Goal: Information Seeking & Learning: Learn about a topic

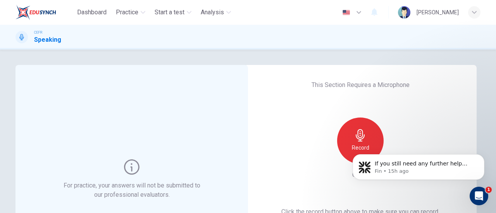
click at [350, 146] on body "If you still need any further help deciding about retaking the speaking section…" at bounding box center [418, 165] width 149 height 48
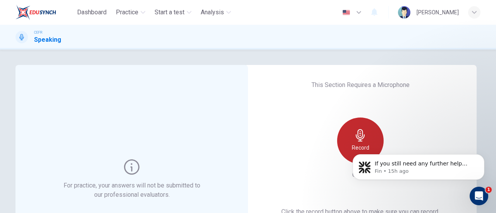
click at [347, 133] on div "Record" at bounding box center [360, 141] width 46 height 46
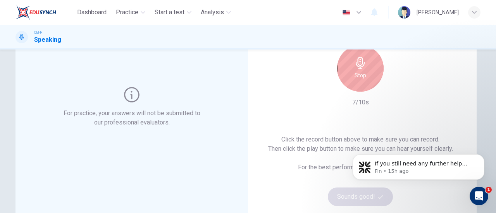
scroll to position [71, 0]
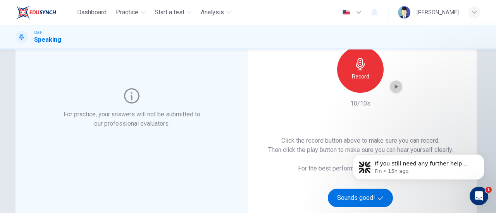
click at [392, 88] on icon "button" at bounding box center [396, 87] width 8 height 8
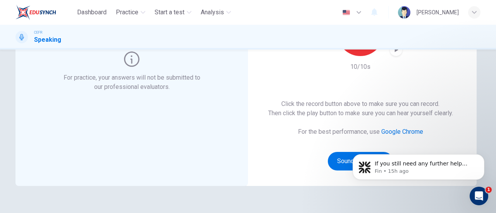
click html "If you still need any further help deciding about retaking the speaking section…"
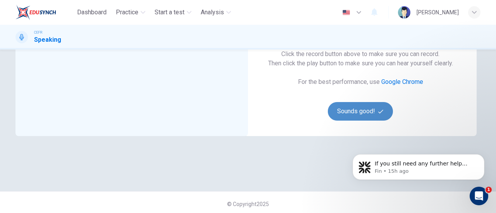
click at [338, 105] on button "Sounds good!" at bounding box center [360, 111] width 65 height 19
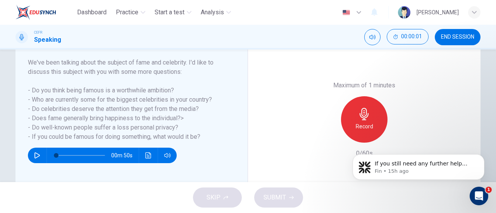
scroll to position [118, 0]
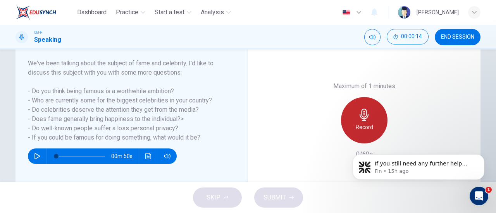
click at [365, 118] on icon "button" at bounding box center [363, 115] width 9 height 12
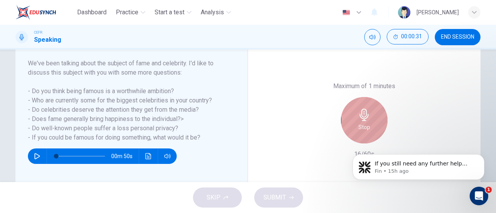
click at [365, 118] on icon "button" at bounding box center [363, 115] width 9 height 12
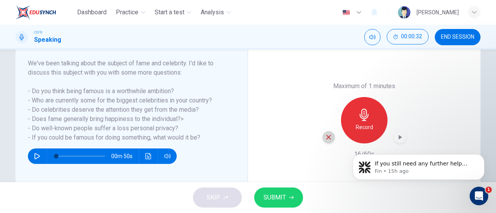
click at [327, 136] on icon "button" at bounding box center [328, 137] width 7 height 7
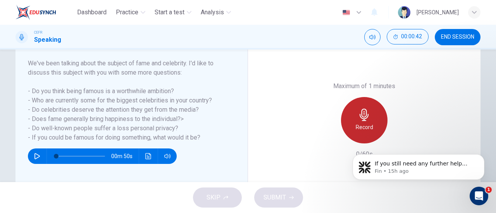
click at [356, 120] on div "Record" at bounding box center [364, 120] width 46 height 46
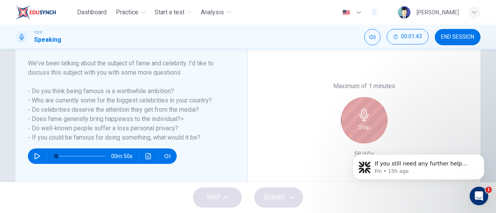
click at [356, 120] on div "Stop" at bounding box center [364, 120] width 46 height 46
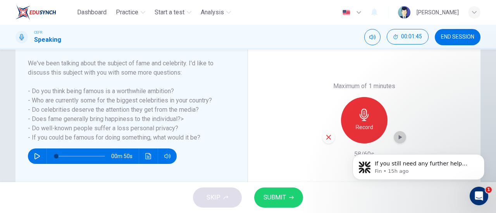
click at [399, 137] on icon "button" at bounding box center [400, 137] width 3 height 5
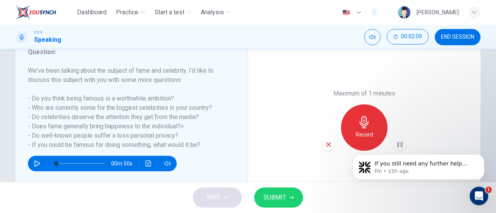
scroll to position [111, 0]
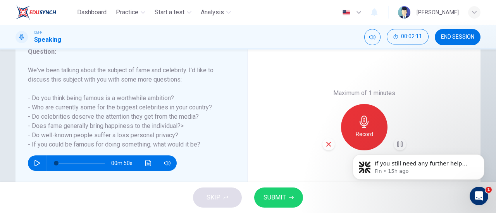
click at [322, 135] on div "Record" at bounding box center [364, 127] width 84 height 46
click at [323, 138] on div "Record" at bounding box center [364, 127] width 84 height 46
click at [329, 148] on icon "button" at bounding box center [328, 144] width 7 height 7
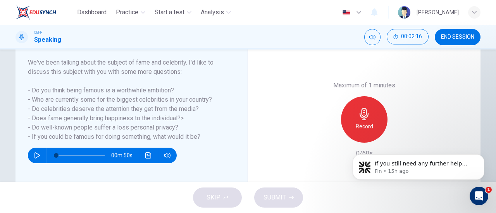
scroll to position [117, 0]
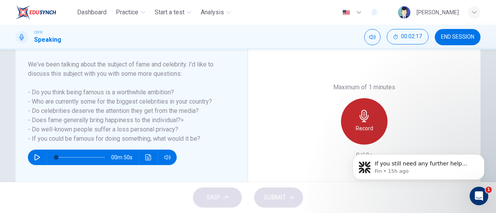
click at [363, 113] on icon "button" at bounding box center [364, 116] width 12 height 12
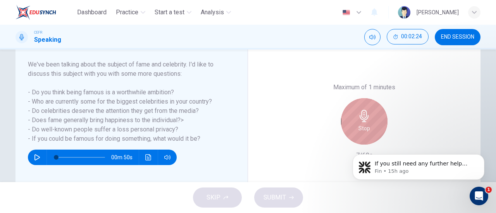
click at [363, 113] on icon "button" at bounding box center [364, 116] width 12 height 12
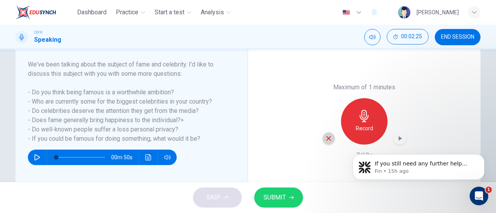
click at [325, 143] on div "button" at bounding box center [328, 138] width 12 height 12
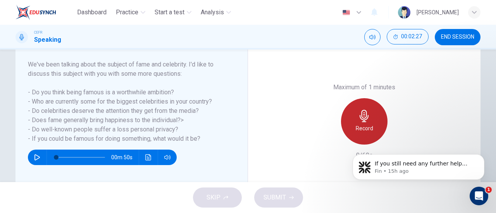
click at [377, 110] on div "Record" at bounding box center [364, 121] width 46 height 46
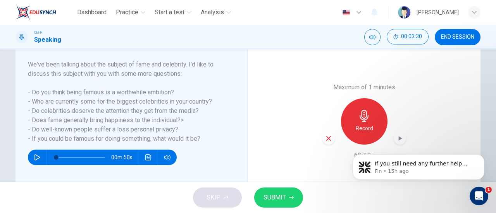
click at [394, 143] on div "If you still need any further help deciding about retaking the speaking section…" at bounding box center [418, 131] width 143 height 97
click at [394, 139] on div "If you still need any further help deciding about retaking the speaking section…" at bounding box center [418, 131] width 143 height 97
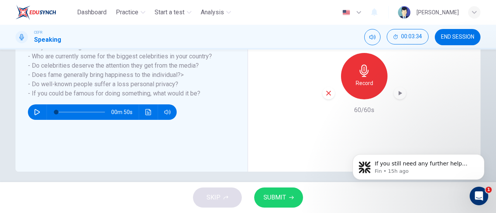
scroll to position [167, 0]
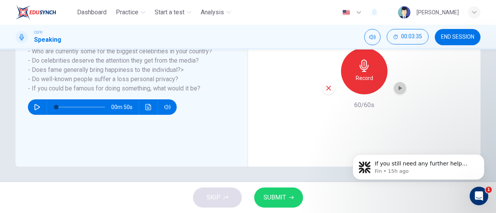
click at [399, 89] on icon "button" at bounding box center [400, 88] width 3 height 5
click at [326, 93] on div "button" at bounding box center [328, 88] width 12 height 12
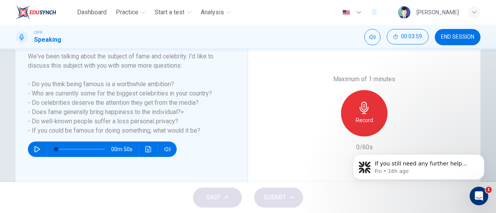
scroll to position [126, 0]
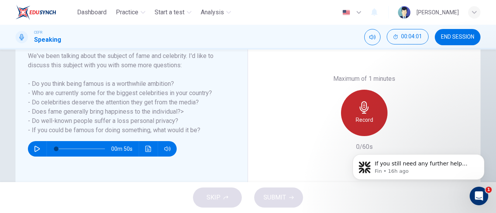
click at [363, 108] on icon "button" at bounding box center [364, 107] width 12 height 12
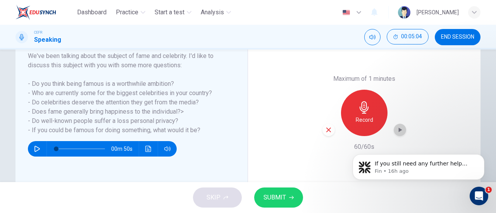
click at [396, 126] on icon "button" at bounding box center [400, 130] width 8 height 8
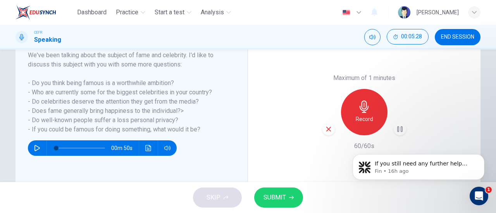
scroll to position [125, 0]
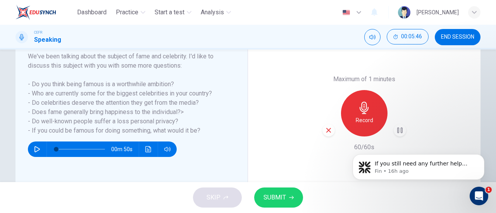
click at [288, 193] on button "SUBMIT" at bounding box center [278, 198] width 49 height 20
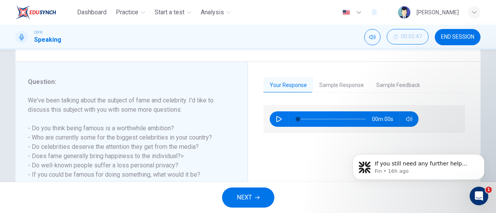
scroll to position [167, 0]
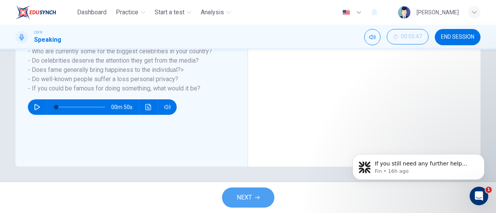
click at [244, 198] on span "NEXT" at bounding box center [244, 198] width 15 height 11
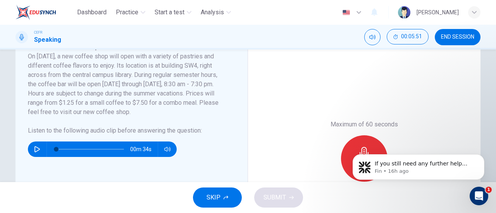
scroll to position [150, 0]
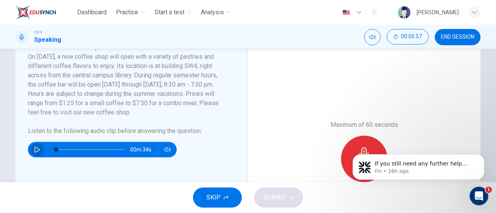
click at [34, 149] on icon "button" at bounding box center [37, 150] width 6 height 6
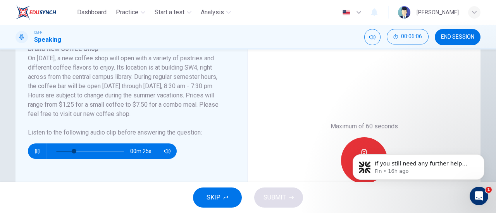
scroll to position [148, 0]
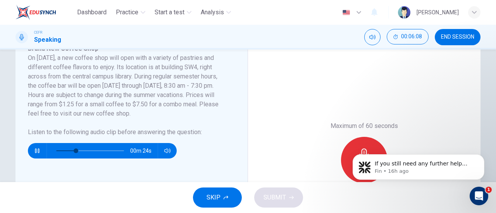
type input "32"
type input "0"
click at [351, 148] on body "If you still need any further help deciding about retaking the speaking section…" at bounding box center [418, 165] width 149 height 48
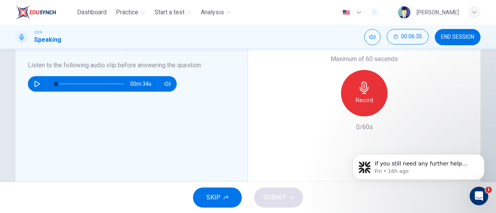
scroll to position [217, 0]
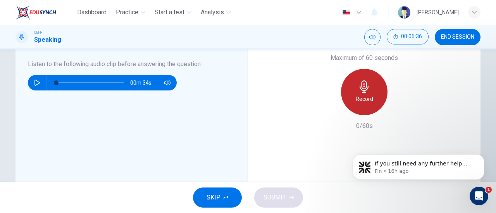
click at [368, 89] on div "Record" at bounding box center [364, 92] width 46 height 46
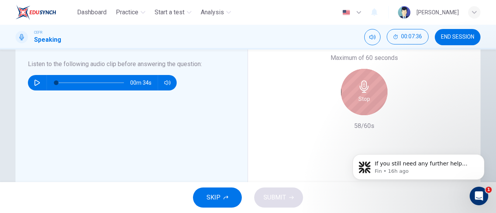
click at [353, 86] on div "Stop" at bounding box center [364, 92] width 46 height 46
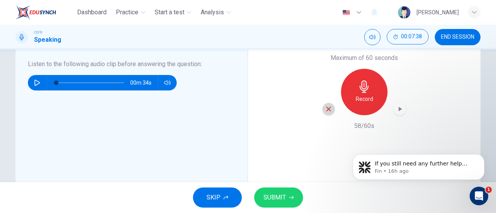
click at [327, 108] on icon "button" at bounding box center [328, 109] width 7 height 7
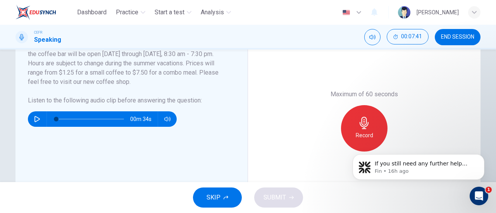
scroll to position [206, 0]
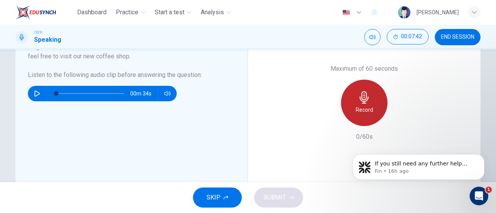
click at [348, 101] on div "Record" at bounding box center [364, 103] width 46 height 46
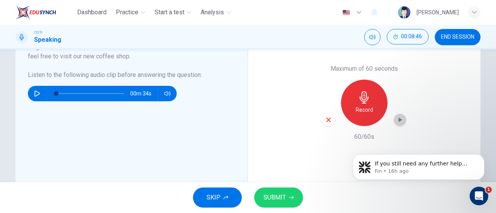
click at [399, 120] on icon "button" at bounding box center [400, 120] width 3 height 5
click at [320, 165] on div "Maximum of 60 seconds Record 60/60s" at bounding box center [364, 102] width 232 height 263
click at [270, 197] on span "SUBMIT" at bounding box center [274, 198] width 22 height 11
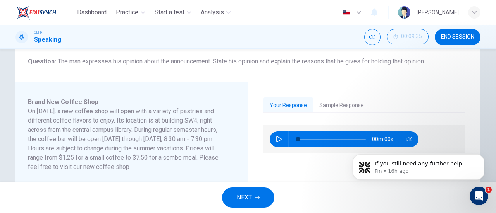
scroll to position [96, 0]
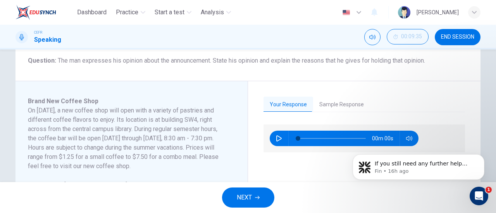
click at [248, 195] on span "NEXT" at bounding box center [244, 198] width 15 height 11
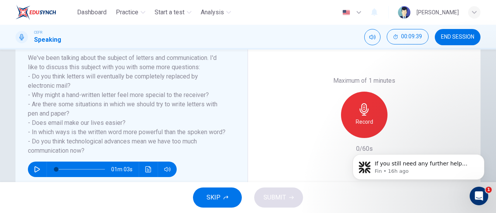
scroll to position [120, 0]
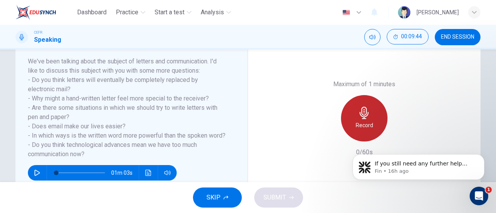
click at [370, 114] on div "Record" at bounding box center [364, 118] width 46 height 46
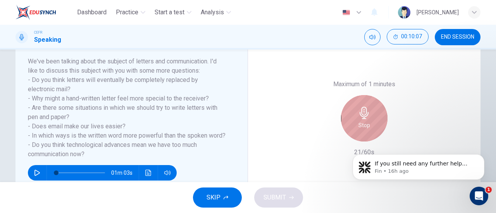
click at [370, 114] on div "Stop" at bounding box center [364, 118] width 46 height 46
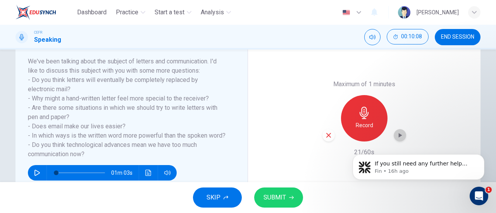
click at [394, 136] on div "button" at bounding box center [400, 135] width 12 height 12
click at [328, 134] on icon "button" at bounding box center [328, 135] width 7 height 7
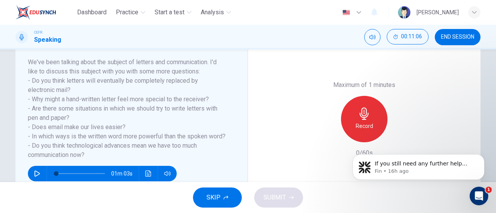
scroll to position [120, 0]
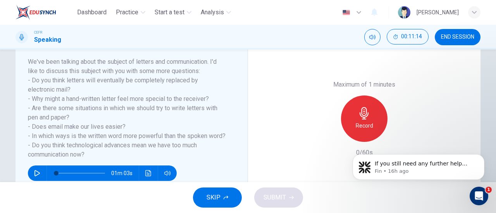
click at [378, 122] on div "Record" at bounding box center [364, 119] width 46 height 46
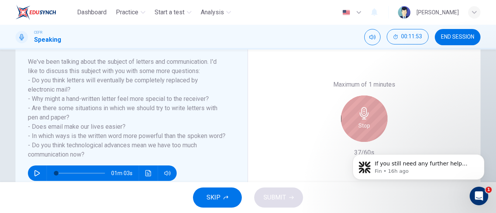
click at [378, 122] on div "Stop" at bounding box center [364, 119] width 46 height 46
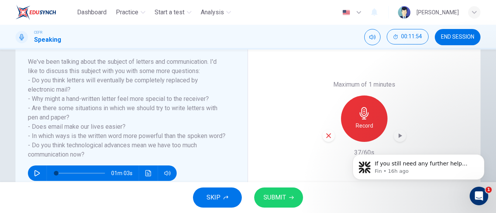
click at [326, 134] on icon "button" at bounding box center [328, 136] width 5 height 5
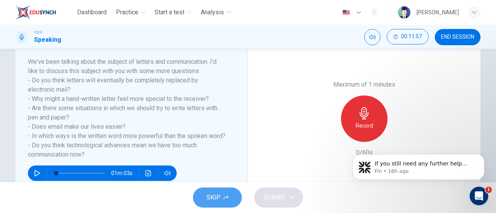
click at [212, 193] on span "SKIP" at bounding box center [213, 198] width 14 height 11
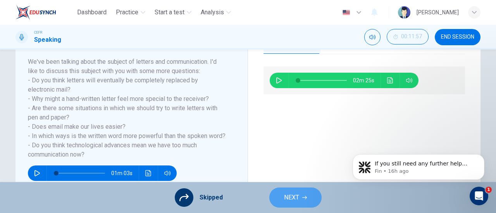
click at [290, 205] on button "NEXT" at bounding box center [295, 198] width 52 height 20
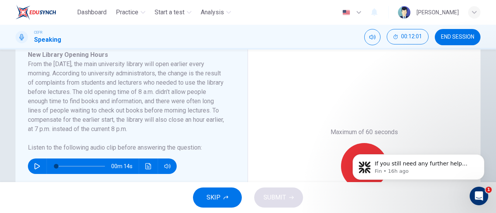
scroll to position [143, 0]
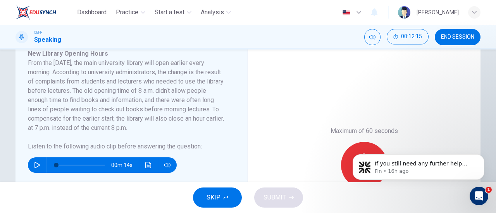
click at [34, 163] on icon "button" at bounding box center [37, 165] width 6 height 6
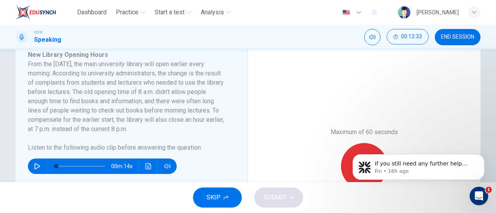
scroll to position [144, 0]
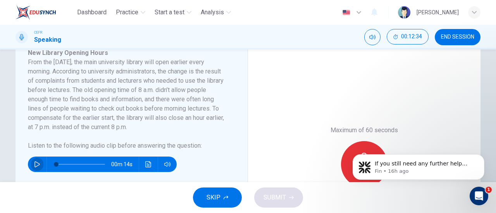
click at [37, 164] on icon "button" at bounding box center [36, 165] width 5 height 6
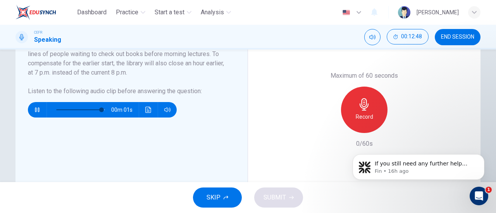
type input "0"
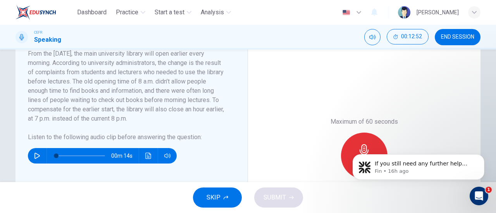
scroll to position [153, 0]
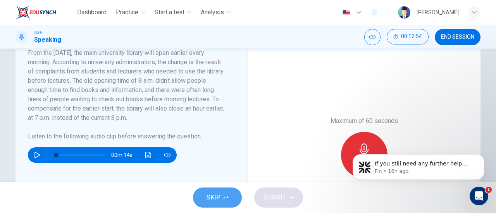
click at [222, 196] on button "SKIP" at bounding box center [217, 198] width 49 height 20
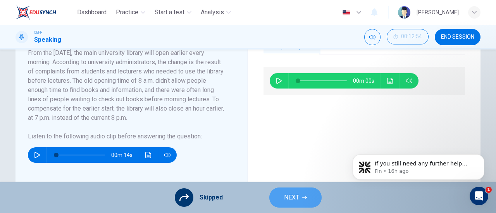
click at [309, 194] on button "NEXT" at bounding box center [295, 198] width 52 height 20
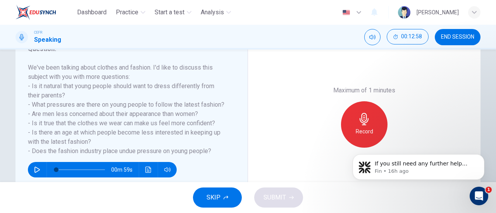
scroll to position [114, 0]
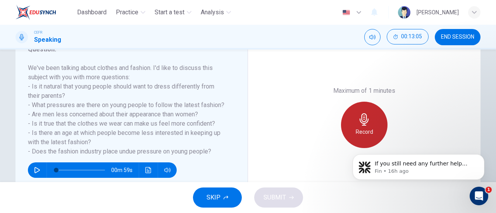
click at [355, 123] on div "Record" at bounding box center [364, 125] width 46 height 46
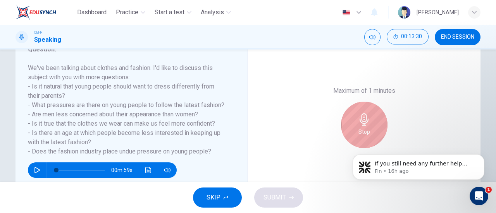
scroll to position [150, 0]
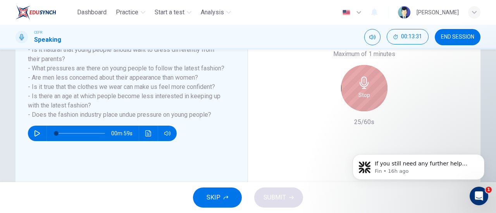
click at [360, 103] on div "Stop" at bounding box center [364, 88] width 46 height 46
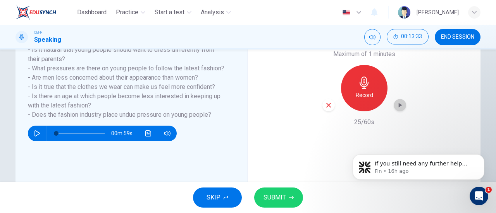
click at [401, 108] on icon "button" at bounding box center [400, 105] width 8 height 8
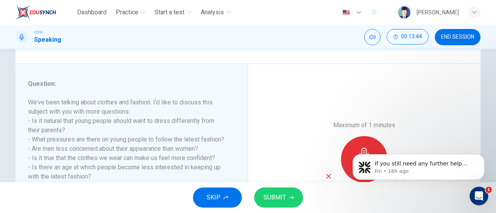
scroll to position [79, 0]
click at [281, 201] on span "SUBMIT" at bounding box center [274, 198] width 22 height 11
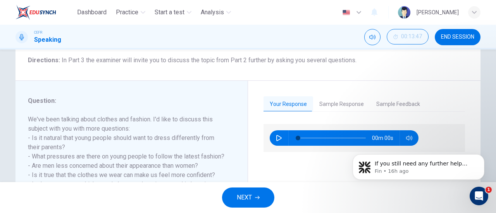
scroll to position [61, 0]
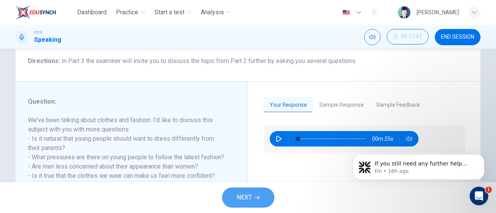
click at [253, 204] on button "NEXT" at bounding box center [248, 198] width 52 height 20
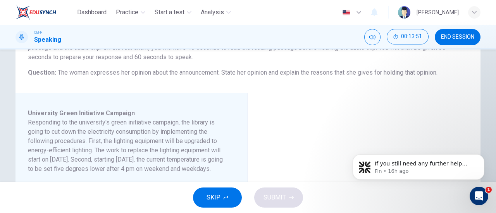
scroll to position [0, 0]
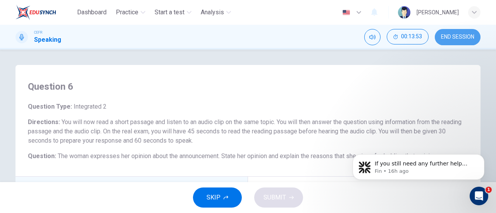
click at [452, 32] on button "END SESSION" at bounding box center [458, 37] width 46 height 16
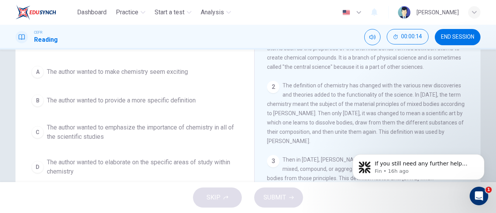
scroll to position [74, 0]
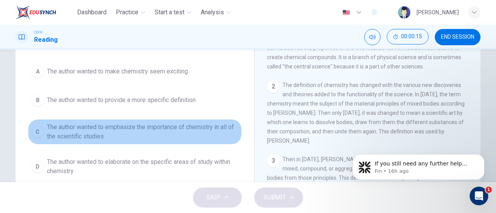
click at [172, 121] on button "C The author wanted to emphasize the importance of chemistry in all of the scie…" at bounding box center [135, 132] width 214 height 26
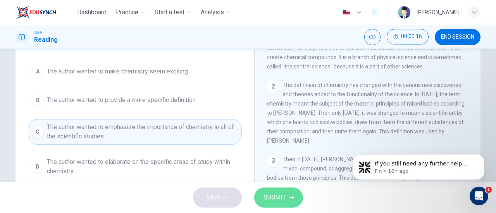
click at [273, 190] on button "SUBMIT" at bounding box center [278, 198] width 49 height 20
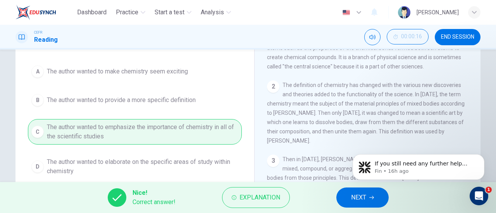
click at [359, 200] on span "NEXT" at bounding box center [358, 198] width 15 height 11
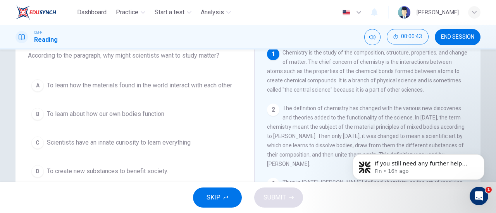
scroll to position [60, 0]
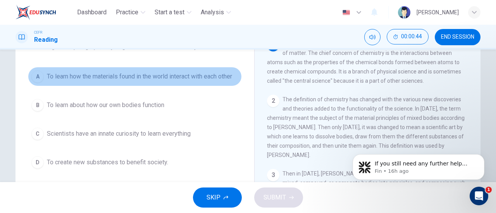
click at [184, 79] on span "To learn how the materials found in the world interact with each other" at bounding box center [139, 76] width 185 height 9
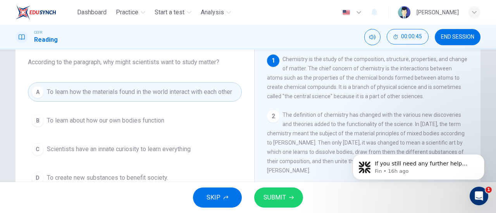
scroll to position [44, 0]
click at [281, 198] on span "SUBMIT" at bounding box center [274, 198] width 22 height 11
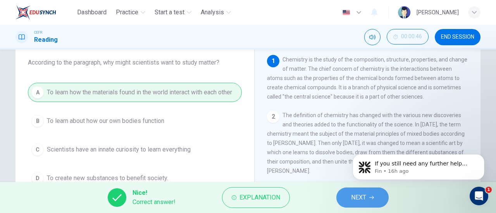
click at [347, 203] on button "NEXT" at bounding box center [362, 198] width 52 height 20
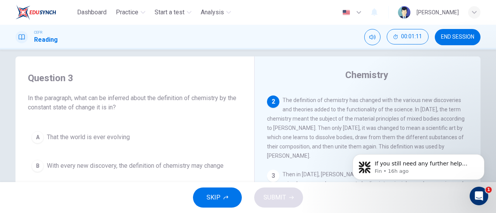
scroll to position [10, 0]
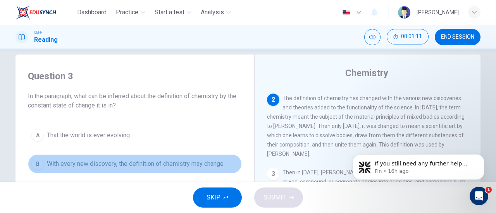
click at [131, 167] on span "With every new discovery, the definition of chemistry may change" at bounding box center [135, 164] width 177 height 9
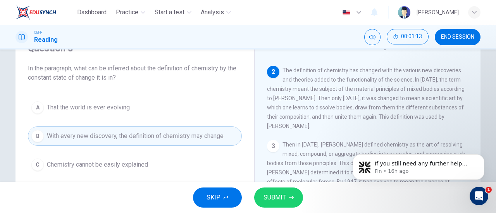
scroll to position [38, 0]
click at [290, 205] on button "SUBMIT" at bounding box center [278, 198] width 49 height 20
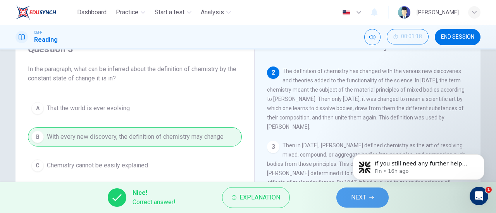
click at [358, 200] on span "NEXT" at bounding box center [358, 198] width 15 height 11
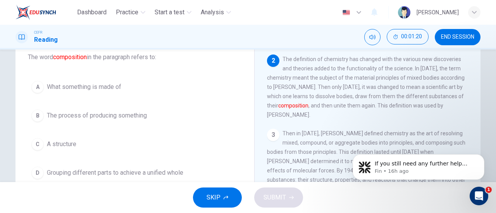
scroll to position [52, 0]
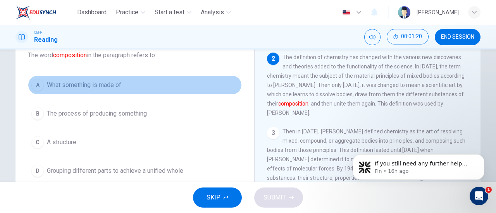
click at [108, 90] on button "A What something is made of" at bounding box center [135, 85] width 214 height 19
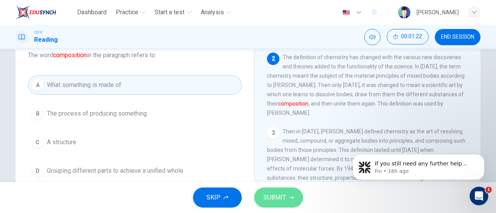
click at [264, 193] on span "SUBMIT" at bounding box center [274, 198] width 22 height 11
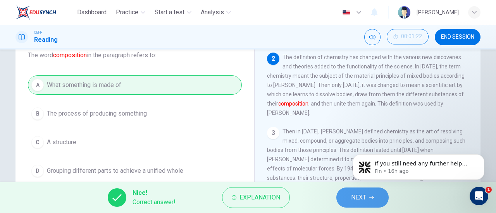
click at [350, 202] on button "NEXT" at bounding box center [362, 198] width 52 height 20
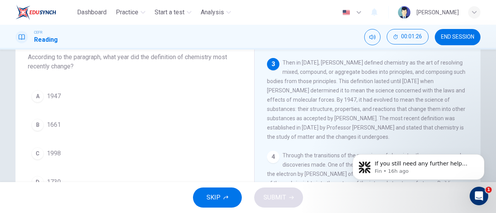
scroll to position [49, 0]
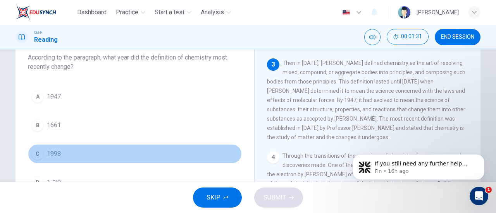
click at [68, 152] on button "C 1998" at bounding box center [135, 153] width 214 height 19
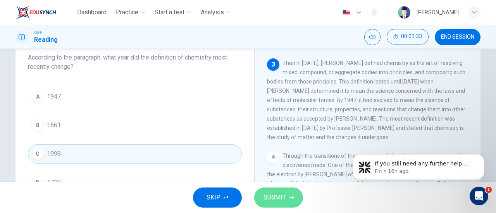
click at [284, 197] on span "SUBMIT" at bounding box center [274, 198] width 22 height 11
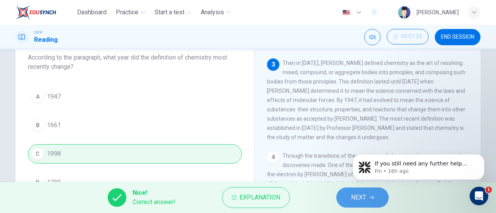
click at [342, 195] on button "NEXT" at bounding box center [362, 198] width 52 height 20
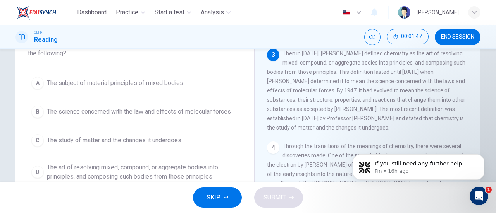
scroll to position [64, 0]
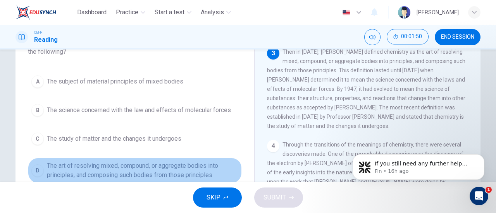
click at [167, 175] on span "The art of resolving mixed, compound, or aggregate bodies into principles, and …" at bounding box center [142, 171] width 191 height 19
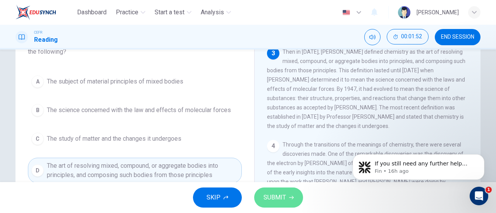
click at [277, 208] on button "SUBMIT" at bounding box center [278, 198] width 49 height 20
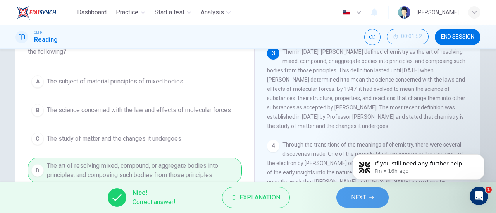
click at [355, 203] on span "NEXT" at bounding box center [358, 198] width 15 height 11
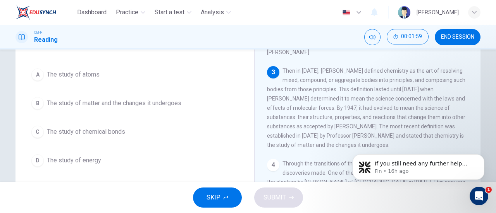
scroll to position [62, 0]
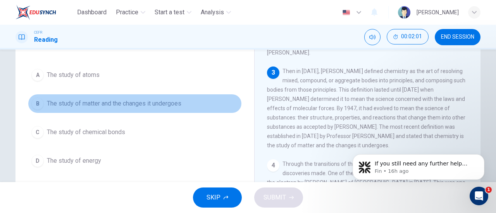
click at [105, 104] on span "The study of matter and the changes it undergoes" at bounding box center [114, 103] width 134 height 9
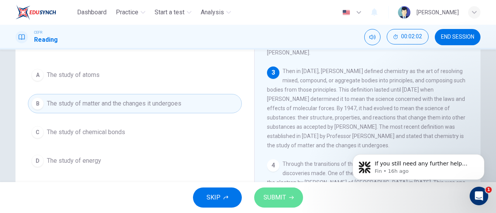
click at [268, 193] on span "SUBMIT" at bounding box center [274, 198] width 22 height 11
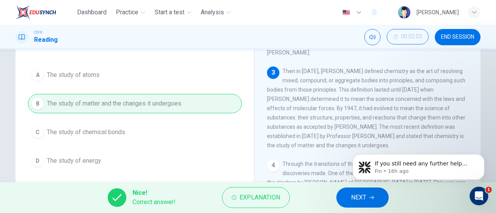
click at [338, 195] on button "NEXT" at bounding box center [362, 198] width 52 height 20
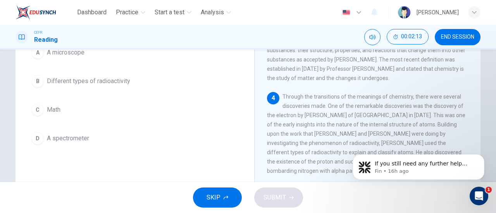
scroll to position [89, 0]
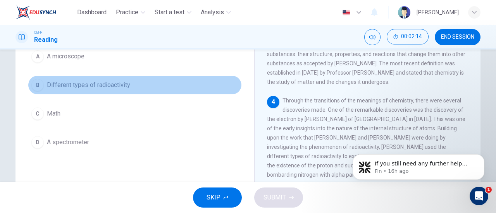
click at [116, 87] on span "Different types of radioactivity" at bounding box center [88, 85] width 83 height 9
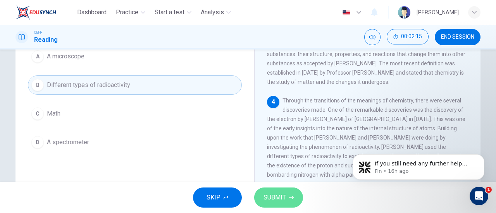
click at [280, 193] on span "SUBMIT" at bounding box center [274, 198] width 22 height 11
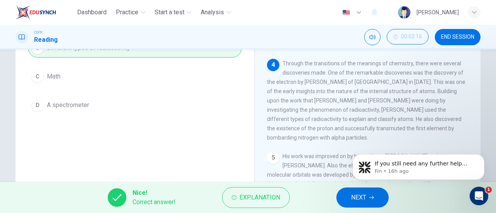
scroll to position [127, 0]
click at [366, 200] on button "NEXT" at bounding box center [362, 198] width 52 height 20
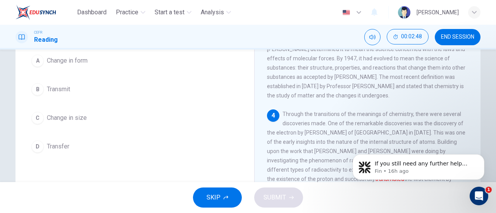
scroll to position [74, 0]
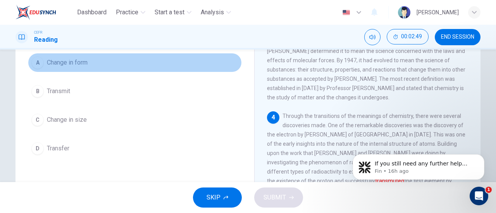
click at [78, 68] on button "A Change in form" at bounding box center [135, 62] width 214 height 19
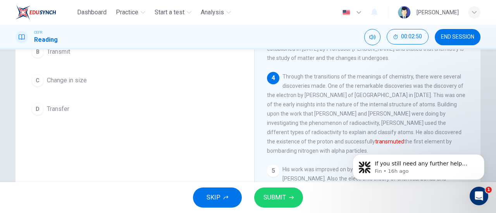
scroll to position [127, 0]
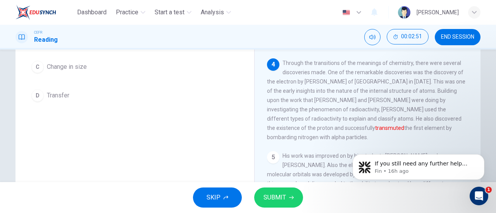
click at [286, 195] on button "SUBMIT" at bounding box center [278, 198] width 49 height 20
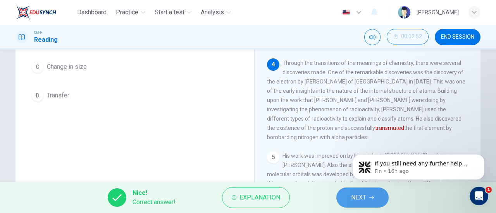
click at [353, 197] on span "NEXT" at bounding box center [358, 198] width 15 height 11
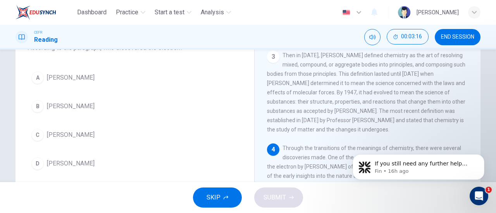
scroll to position [58, 0]
click at [71, 76] on span "JJ Thomson" at bounding box center [71, 78] width 48 height 9
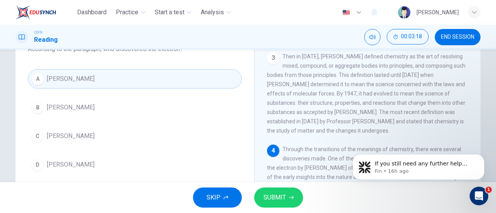
click at [274, 198] on span "SUBMIT" at bounding box center [274, 198] width 22 height 11
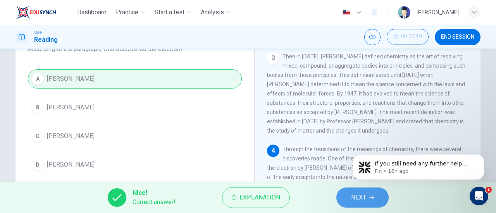
click at [370, 194] on button "NEXT" at bounding box center [362, 198] width 52 height 20
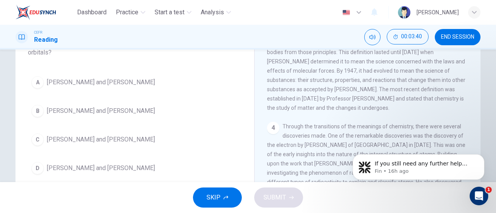
scroll to position [63, 0]
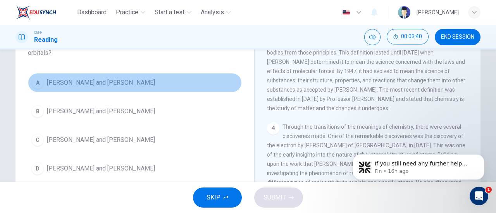
click at [127, 80] on span "Linus Pauling and Gilbert Lewis" at bounding box center [101, 82] width 108 height 9
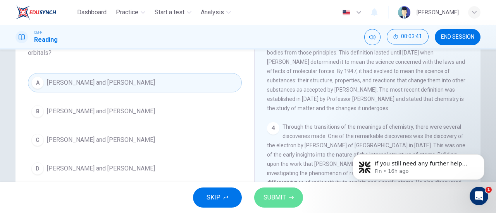
click at [280, 203] on span "SUBMIT" at bounding box center [274, 198] width 22 height 11
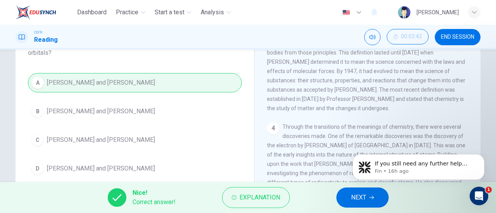
click at [378, 201] on button "NEXT" at bounding box center [362, 198] width 52 height 20
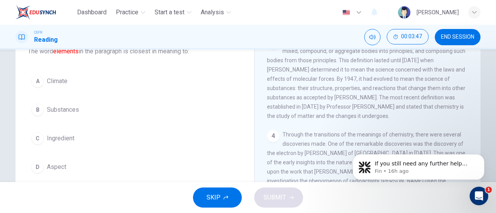
scroll to position [56, 0]
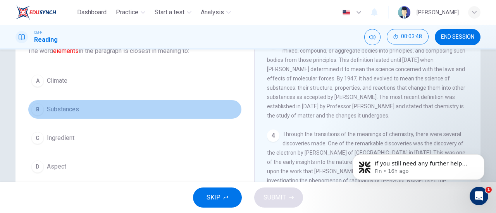
click at [64, 110] on span "Substances" at bounding box center [63, 109] width 32 height 9
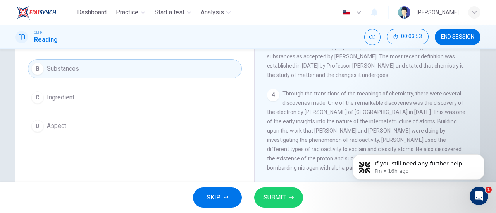
scroll to position [167, 0]
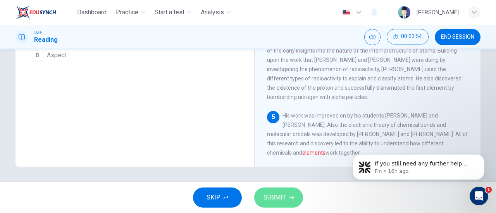
click at [300, 196] on button "SUBMIT" at bounding box center [278, 198] width 49 height 20
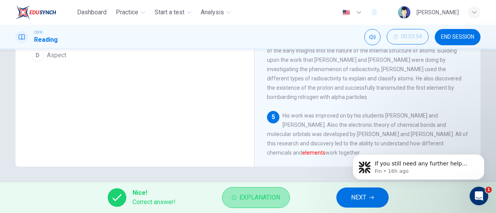
click at [287, 200] on button "Explanation" at bounding box center [256, 197] width 68 height 21
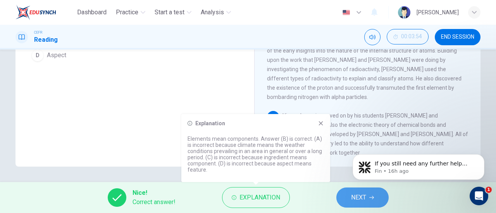
click at [346, 201] on button "NEXT" at bounding box center [362, 198] width 52 height 20
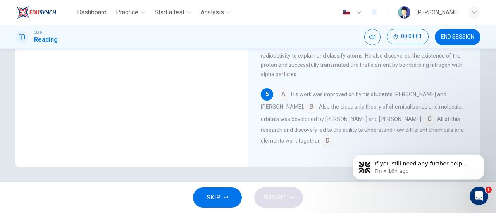
click at [282, 91] on input at bounding box center [283, 95] width 12 height 12
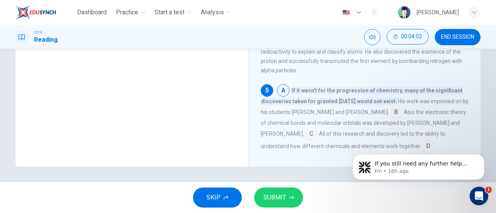
scroll to position [169, 0]
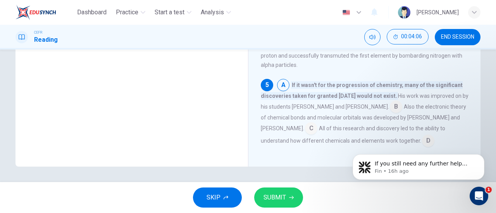
click html "If you still need any further help deciding about retaking the speaking section…"
click at [422, 138] on input at bounding box center [428, 142] width 12 height 12
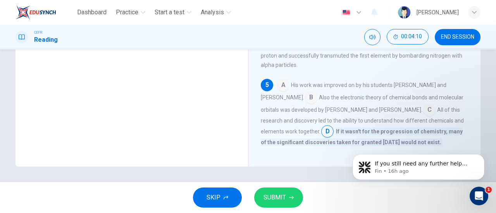
click at [423, 107] on input at bounding box center [429, 111] width 12 height 12
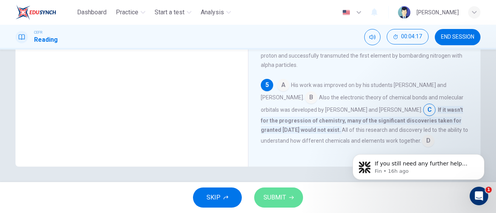
click at [276, 194] on span "SUBMIT" at bounding box center [274, 198] width 22 height 11
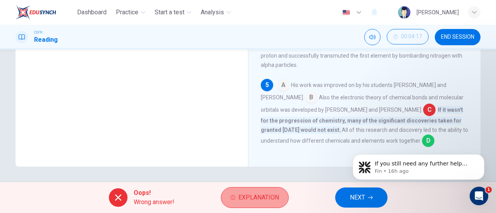
click at [249, 196] on span "Explanation" at bounding box center [258, 198] width 41 height 11
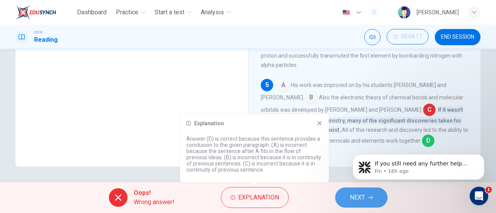
click at [356, 200] on span "NEXT" at bounding box center [357, 198] width 15 height 11
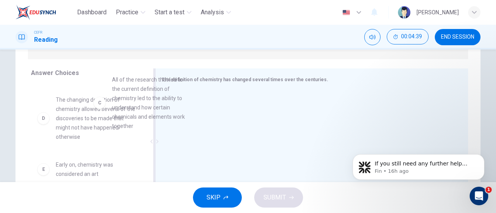
scroll to position [81, 0]
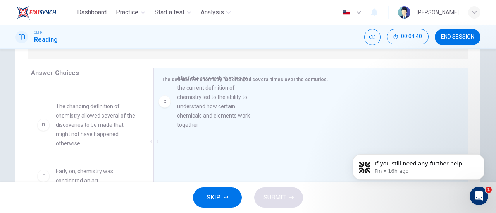
drag, startPoint x: 106, startPoint y: 138, endPoint x: 238, endPoint y: 126, distance: 132.3
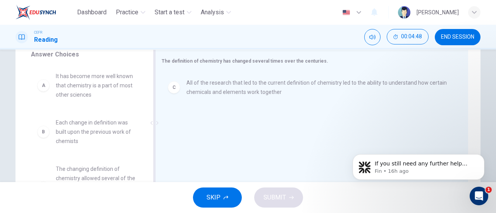
scroll to position [131, 0]
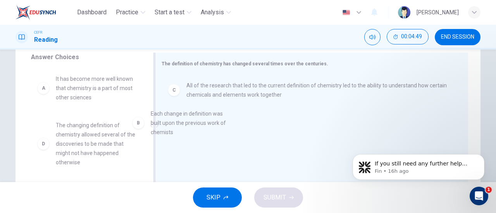
drag, startPoint x: 111, startPoint y: 136, endPoint x: 211, endPoint y: 125, distance: 100.9
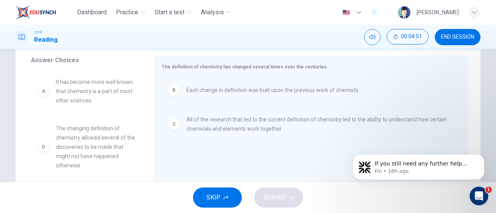
scroll to position [127, 0]
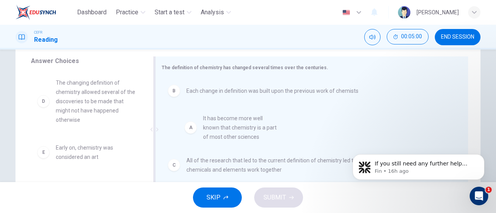
drag, startPoint x: 107, startPoint y: 98, endPoint x: 260, endPoint y: 135, distance: 156.9
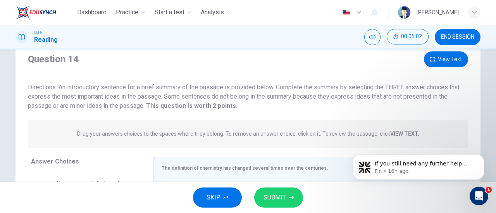
scroll to position [17, 0]
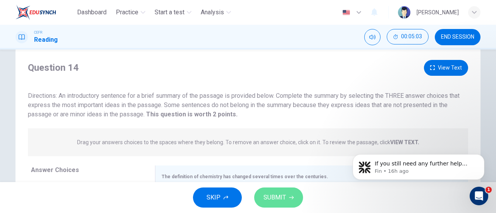
click at [292, 195] on button "SUBMIT" at bounding box center [278, 198] width 49 height 20
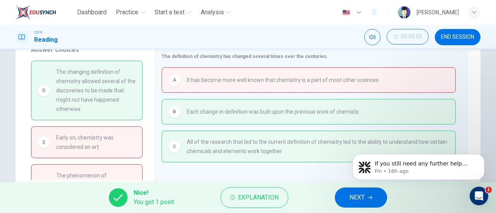
scroll to position [137, 0]
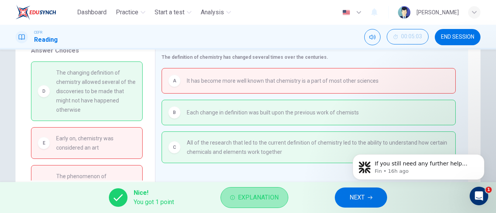
click at [263, 195] on span "Explanation" at bounding box center [258, 198] width 41 height 11
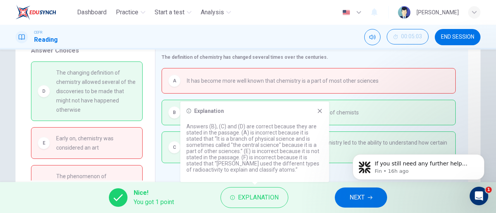
click at [321, 109] on icon at bounding box center [319, 111] width 6 height 6
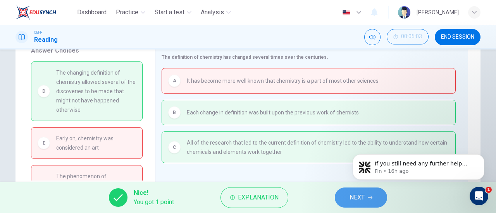
click at [368, 198] on icon "button" at bounding box center [370, 198] width 5 height 5
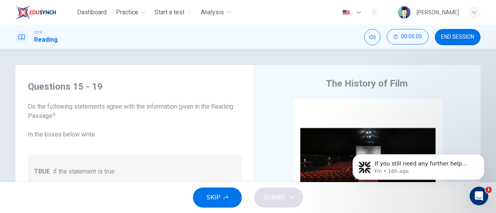
click at [452, 39] on span "END SESSION" at bounding box center [457, 37] width 33 height 6
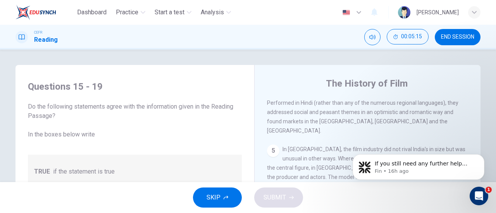
scroll to position [520, 0]
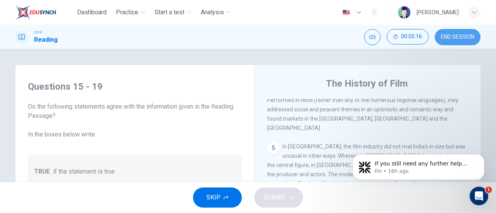
click at [443, 36] on span "END SESSION" at bounding box center [457, 37] width 33 height 6
